Goal: Transaction & Acquisition: Purchase product/service

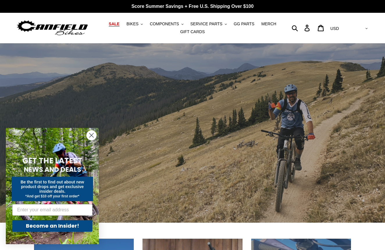
click at [117, 25] on span "SALE" at bounding box center [114, 24] width 11 height 5
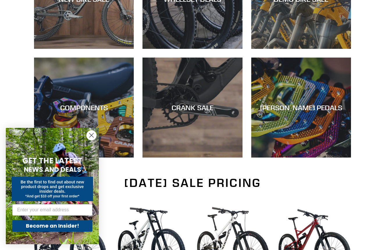
scroll to position [242, 0]
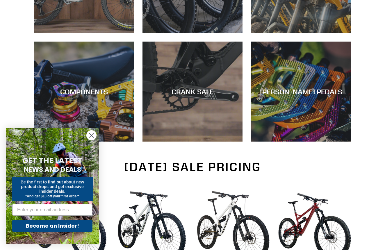
click at [93, 136] on circle "Close dialog" at bounding box center [92, 136] width 10 height 10
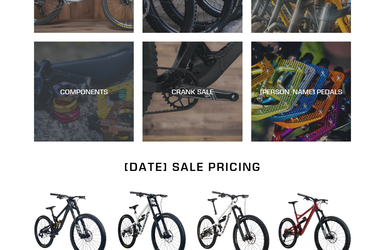
click at [87, 93] on div "COMPONENTS" at bounding box center [84, 91] width 100 height 8
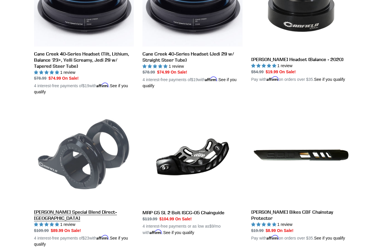
scroll to position [827, 0]
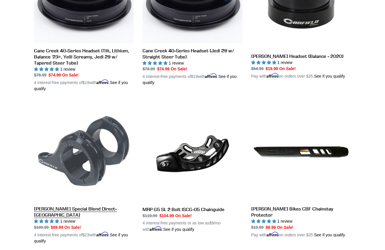
click at [63, 159] on link "[PERSON_NAME] Special Blend Direct-[GEOGRAPHIC_DATA]" at bounding box center [84, 173] width 100 height 142
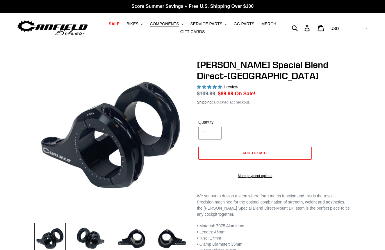
select select "highest-rating"
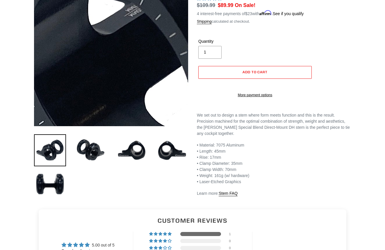
scroll to position [93, 0]
